Goal: Information Seeking & Learning: Find specific fact

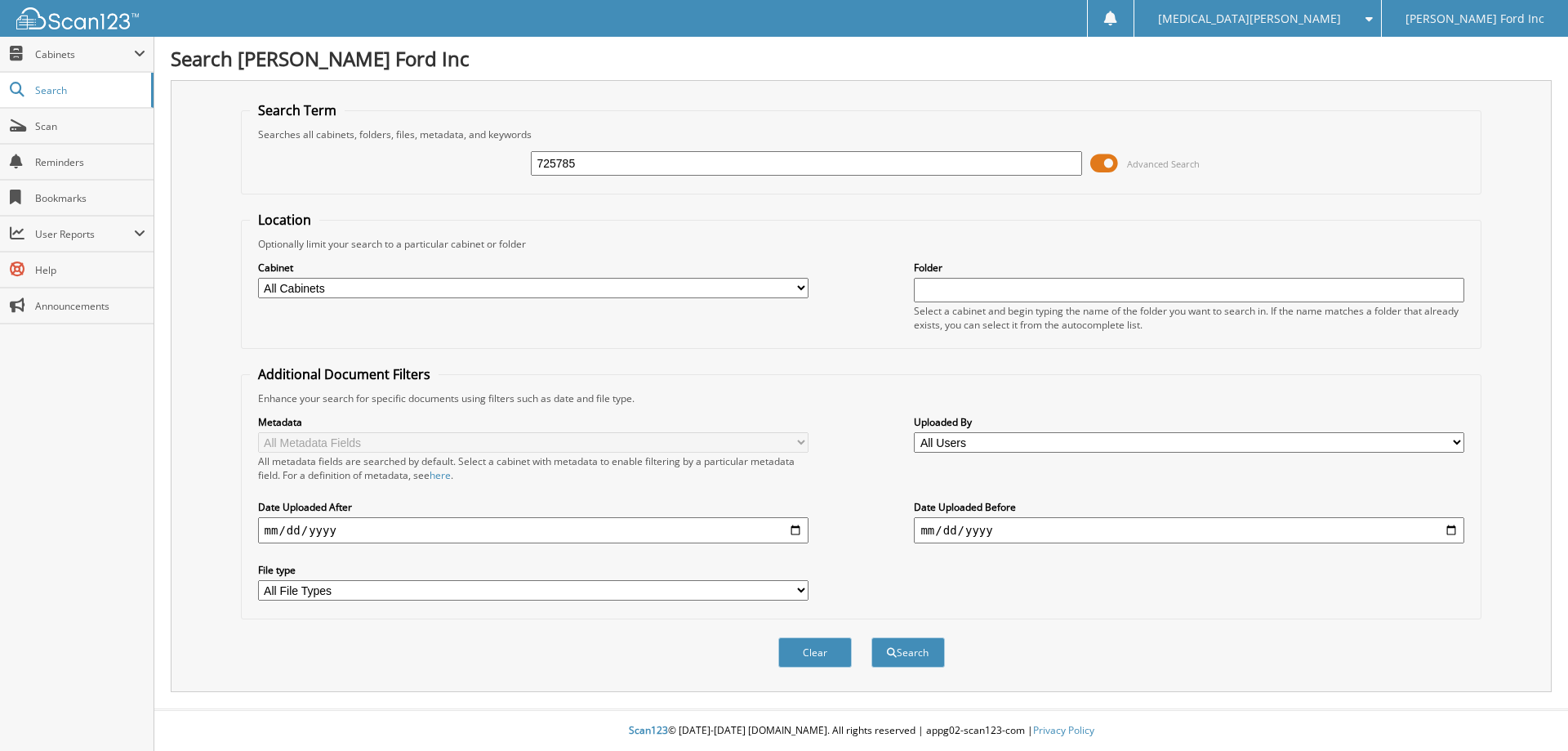
type input "725785"
click at [872, 637] on button "Search" at bounding box center [909, 652] width 74 height 30
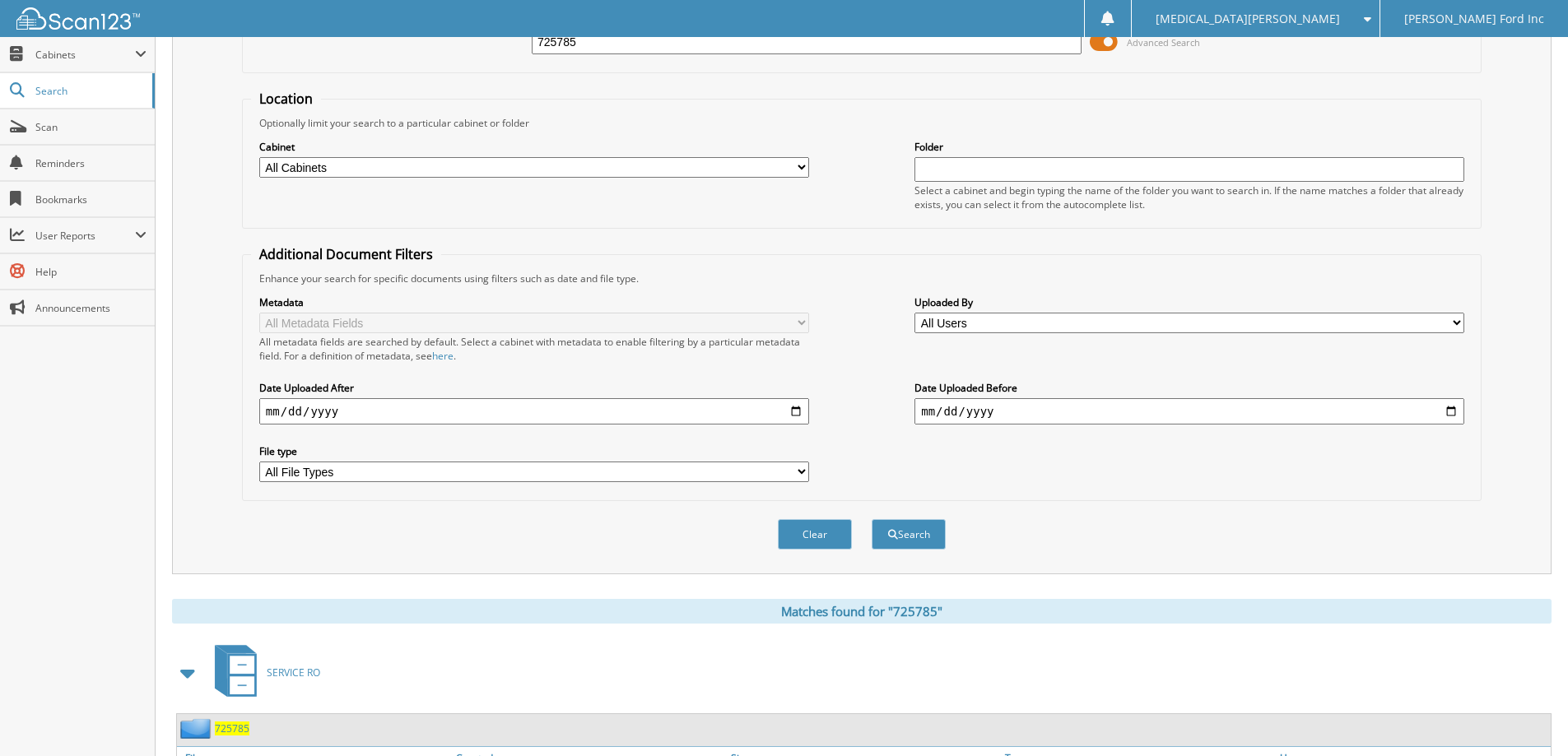
scroll to position [269, 0]
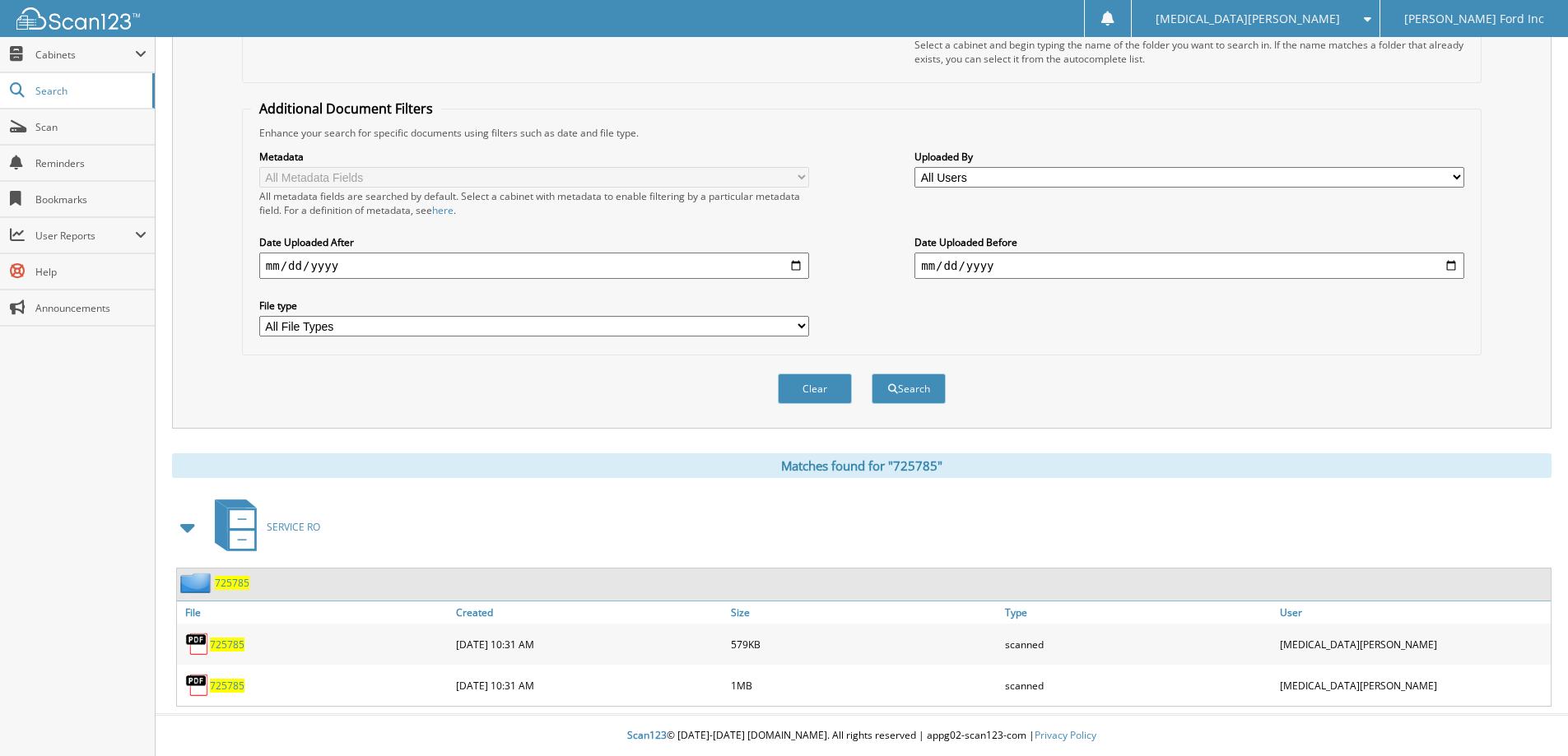
click at [222, 580] on span "725785" at bounding box center [232, 583] width 34 height 14
